Goal: Download file/media

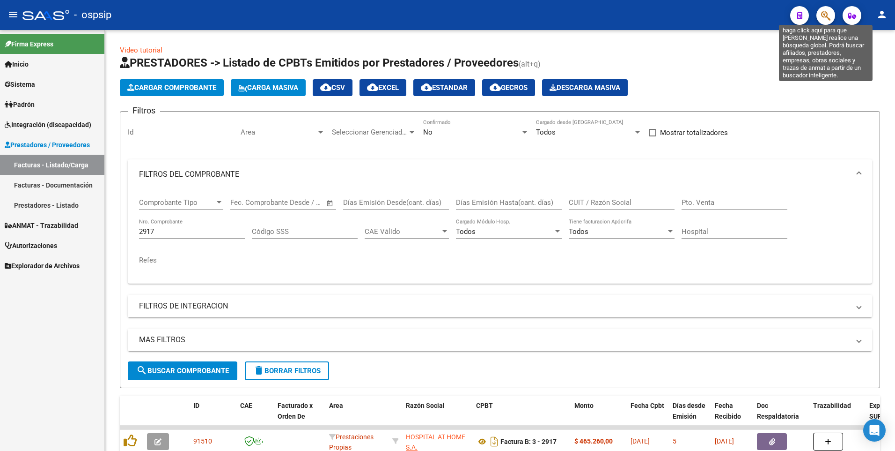
click at [827, 20] on icon "button" at bounding box center [825, 15] width 9 height 11
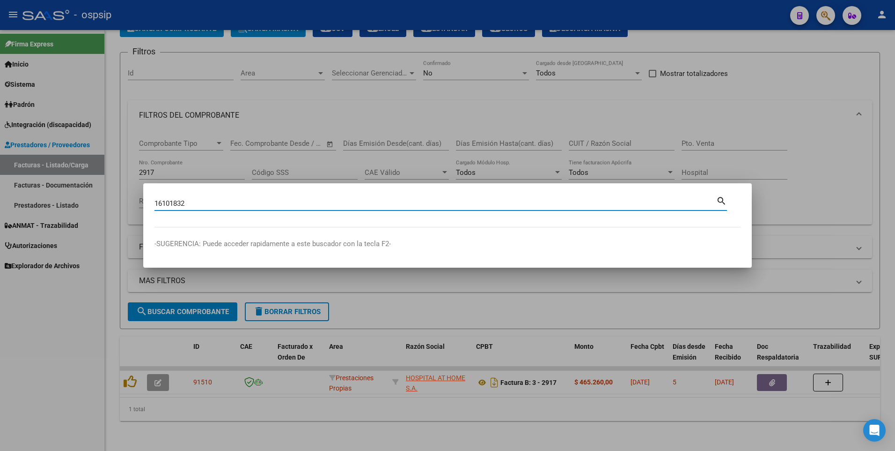
type input "16101832"
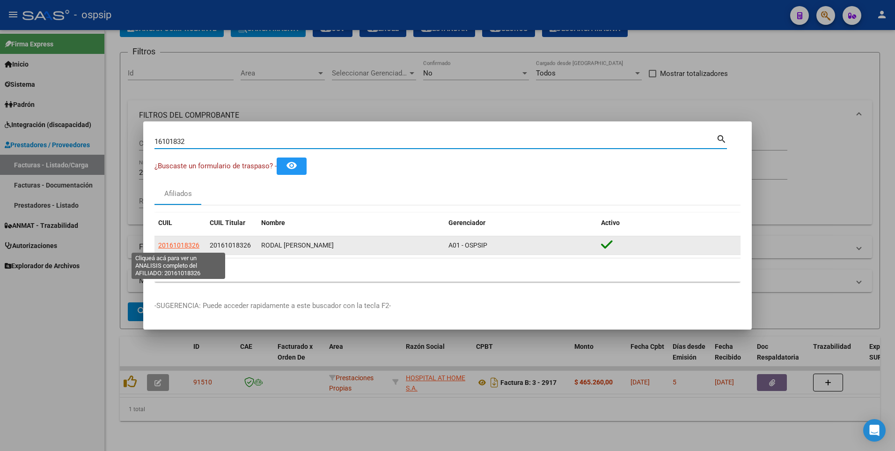
click at [166, 243] on span "20161018326" at bounding box center [178, 244] width 41 height 7
type textarea "20161018326"
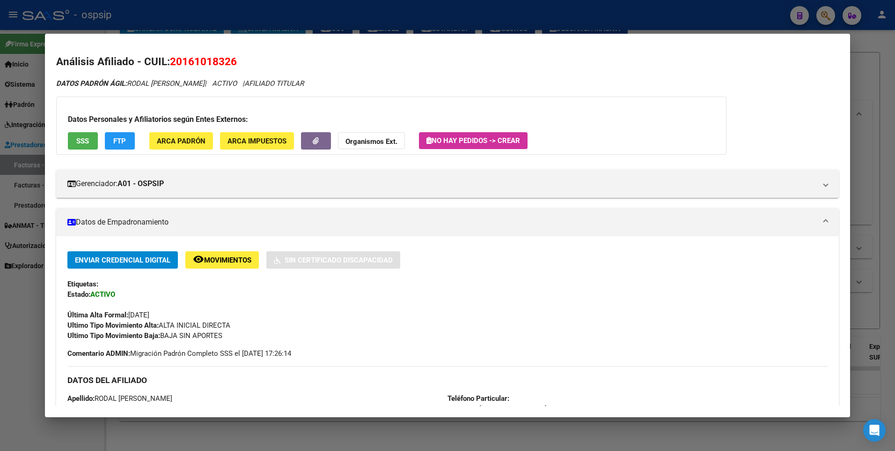
click at [85, 145] on span "SSS" at bounding box center [82, 141] width 13 height 8
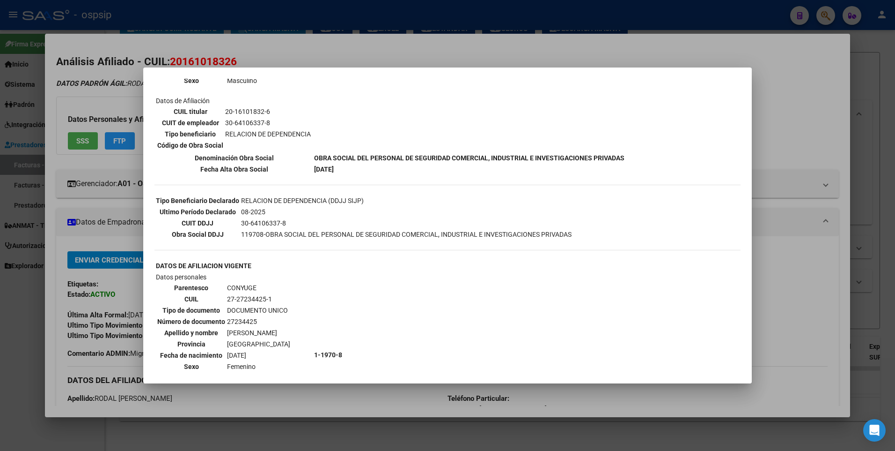
scroll to position [0, 0]
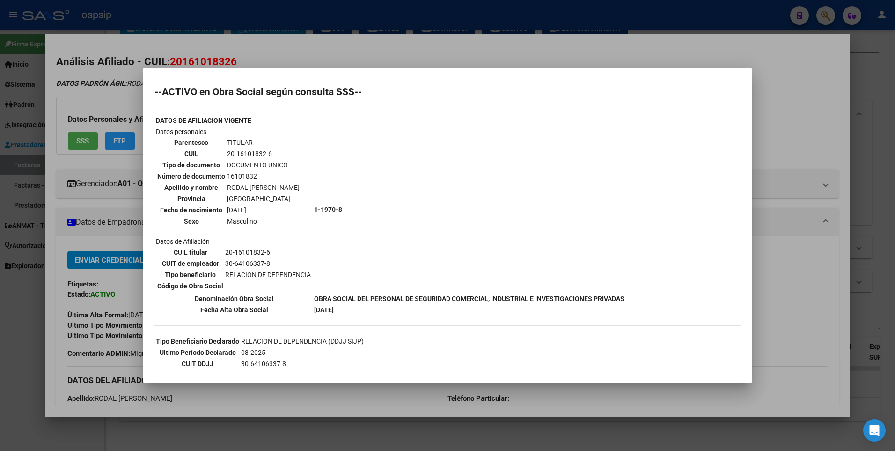
click at [819, 96] on div at bounding box center [447, 225] width 895 height 451
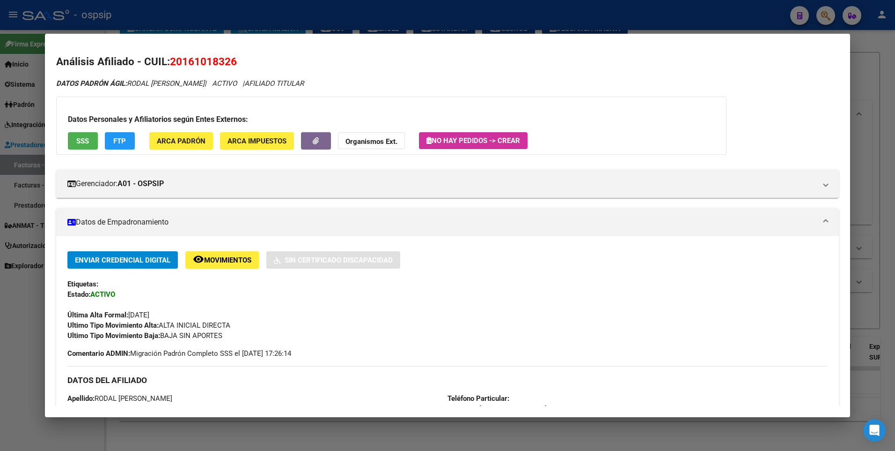
click at [870, 76] on div at bounding box center [447, 225] width 895 height 451
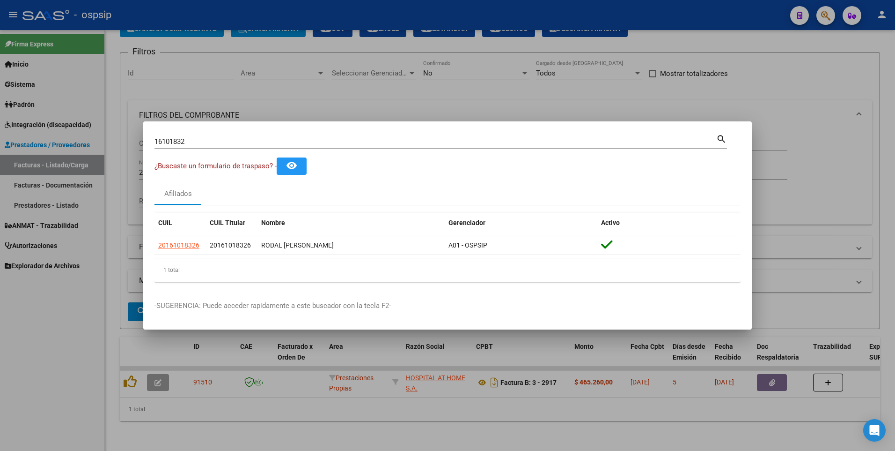
click at [836, 93] on div at bounding box center [447, 225] width 895 height 451
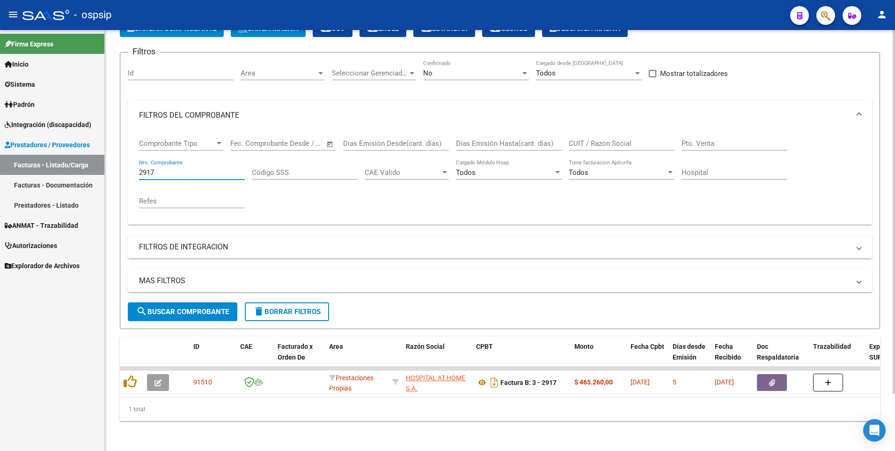
drag, startPoint x: 163, startPoint y: 165, endPoint x: 876, endPoint y: 213, distance: 715.3
click at [68, 174] on mat-sidenav-container "Firma Express Inicio Calendario SSS Instructivos Contacto OS Sistema Usuarios T…" at bounding box center [447, 240] width 895 height 421
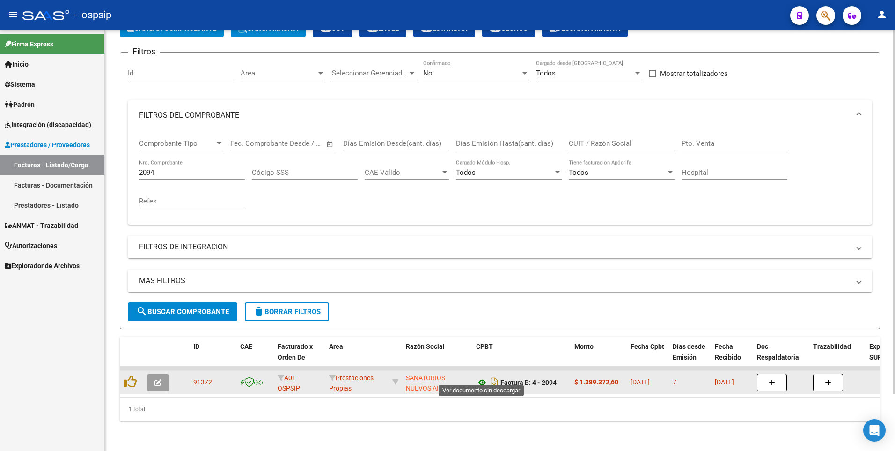
click at [481, 377] on icon at bounding box center [482, 382] width 12 height 11
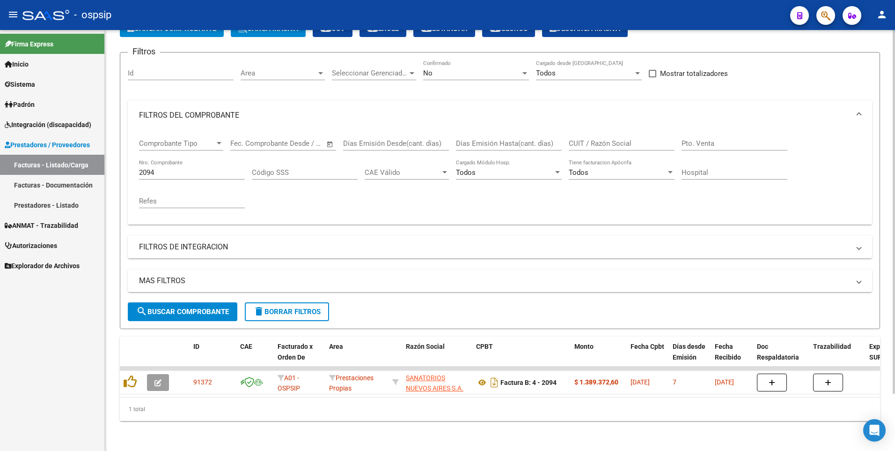
click at [761, 60] on div "Filtros Id Area Area Seleccionar Gerenciador Seleccionar Gerenciador No Confirm…" at bounding box center [500, 181] width 745 height 242
click at [184, 168] on input "2094" at bounding box center [192, 172] width 106 height 8
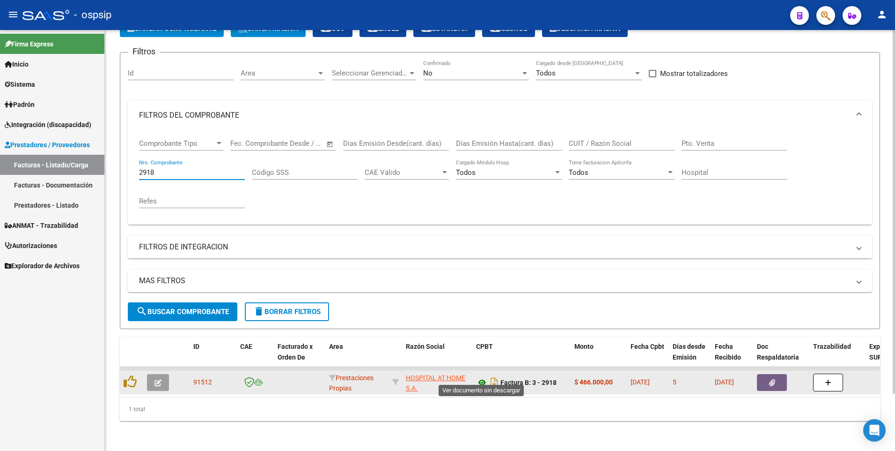
click at [482, 379] on icon at bounding box center [482, 382] width 12 height 11
click at [761, 376] on button "button" at bounding box center [772, 382] width 30 height 17
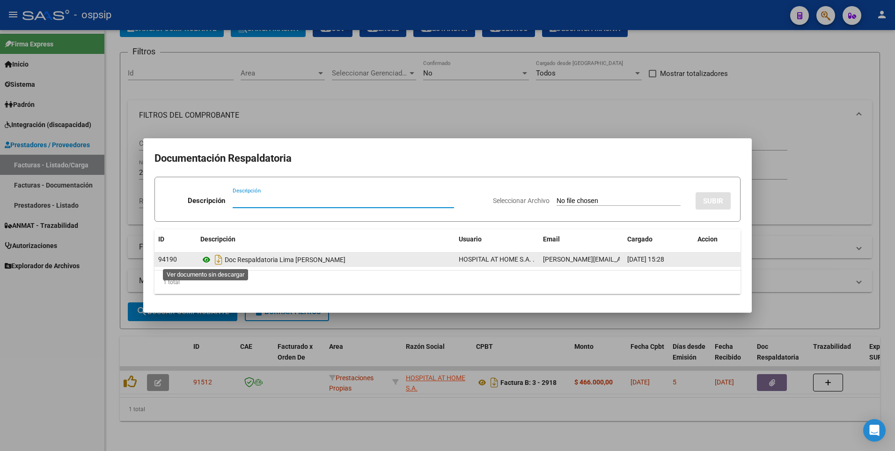
click at [204, 260] on icon at bounding box center [206, 259] width 12 height 11
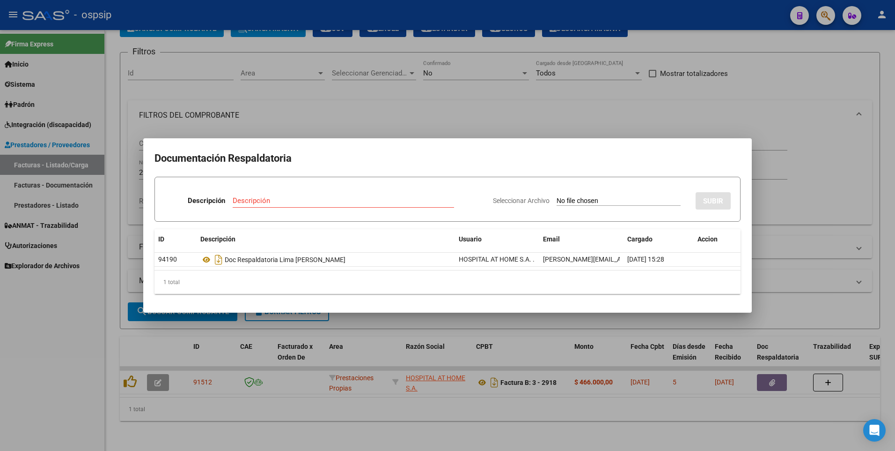
click at [814, 88] on div at bounding box center [447, 225] width 895 height 451
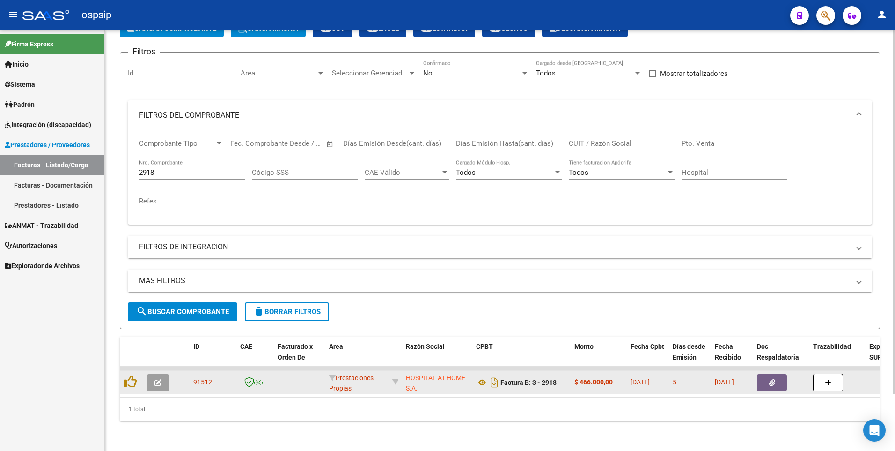
click at [766, 382] on button "button" at bounding box center [772, 382] width 30 height 17
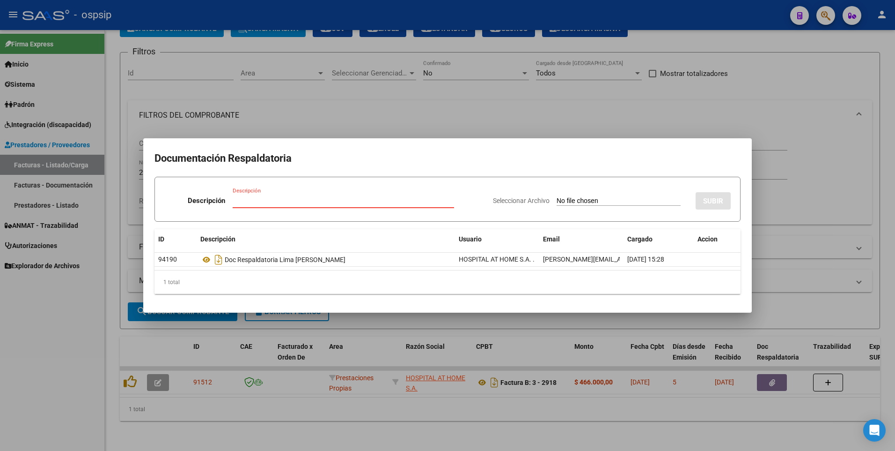
click at [776, 57] on div at bounding box center [447, 225] width 895 height 451
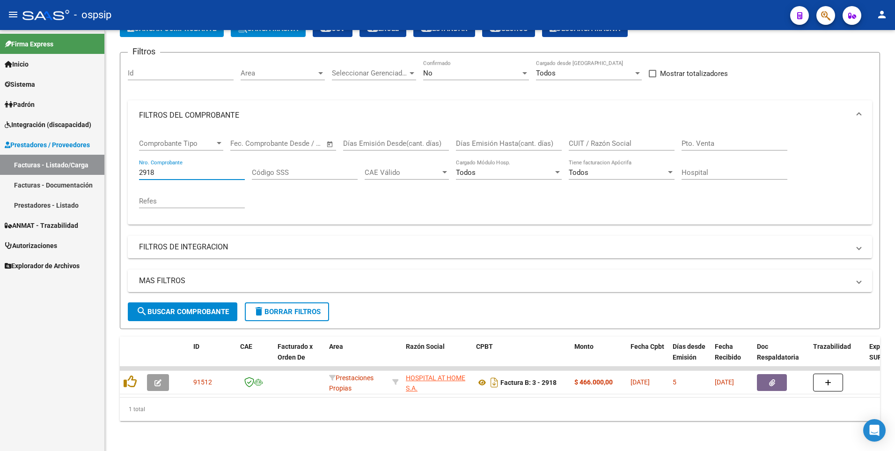
drag, startPoint x: 168, startPoint y: 167, endPoint x: 67, endPoint y: 187, distance: 103.1
click at [60, 169] on mat-sidenav-container "Firma Express Inicio Calendario SSS Instructivos Contacto OS Sistema Usuarios T…" at bounding box center [447, 240] width 895 height 421
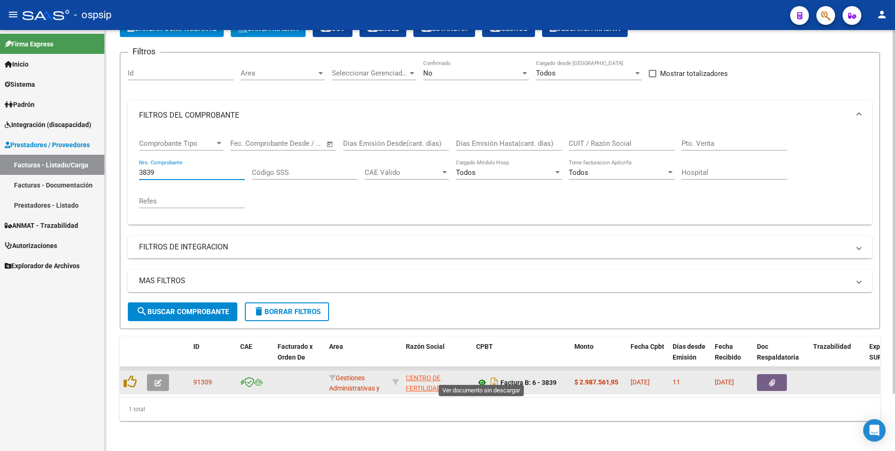
type input "3839"
click at [482, 377] on icon at bounding box center [482, 382] width 12 height 11
click at [770, 379] on icon "button" at bounding box center [772, 382] width 6 height 7
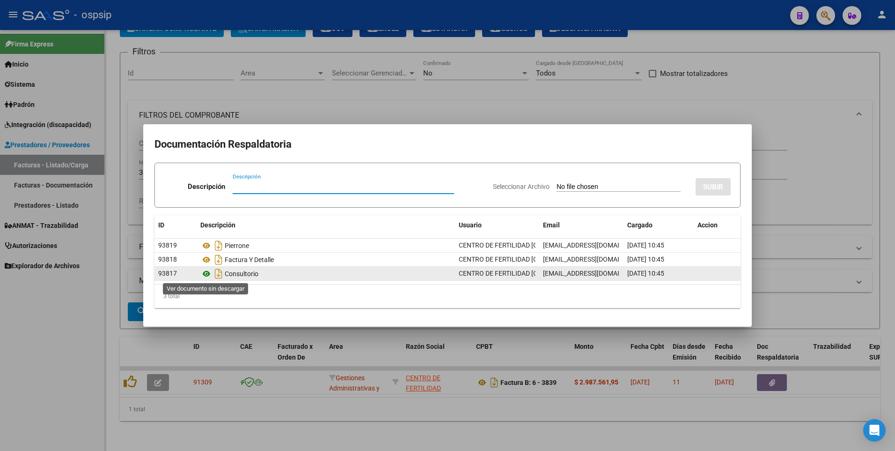
click at [203, 274] on icon at bounding box center [206, 273] width 12 height 11
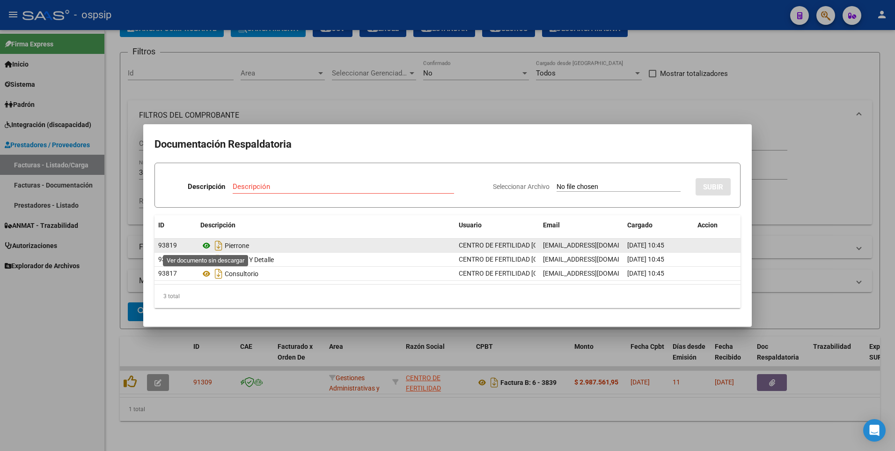
click at [208, 248] on icon at bounding box center [206, 245] width 12 height 11
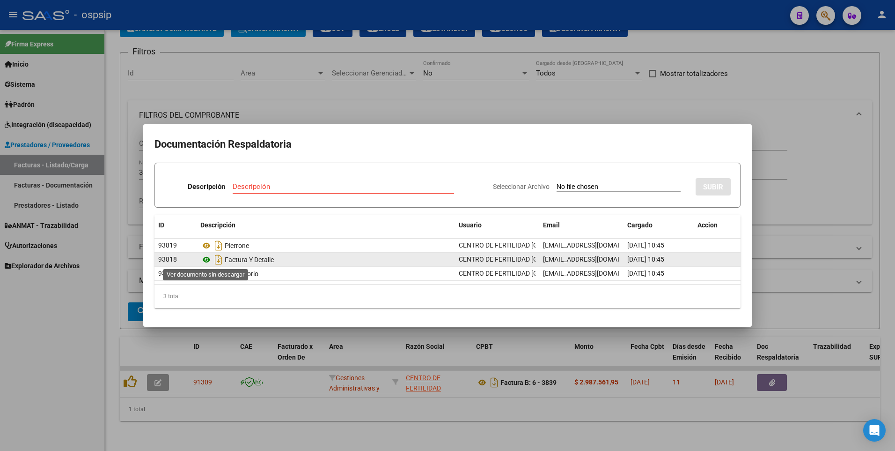
click at [205, 258] on icon at bounding box center [206, 259] width 12 height 11
click at [206, 259] on icon at bounding box center [206, 259] width 12 height 11
